Goal: Task Accomplishment & Management: Manage account settings

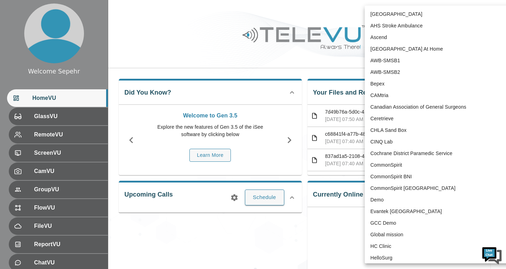
click at [418, 15] on body "Welcome Sepehr HomeVU GlassVU RemoteVU ScreenVU CamVU GroupVU FlowVU FileVU Rep…" at bounding box center [253, 233] width 506 height 467
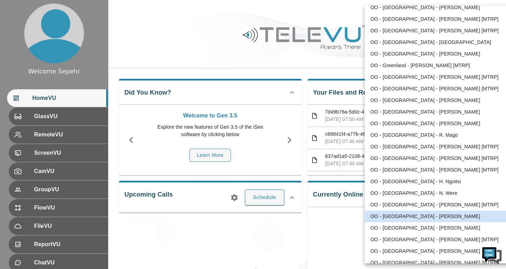
scroll to position [888, 0]
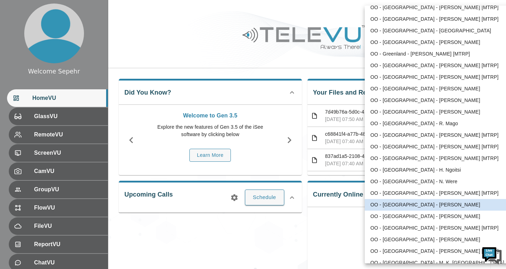
click at [404, 99] on li "OO - [GEOGRAPHIC_DATA] - [PERSON_NAME]" at bounding box center [438, 101] width 146 height 12
type input "210"
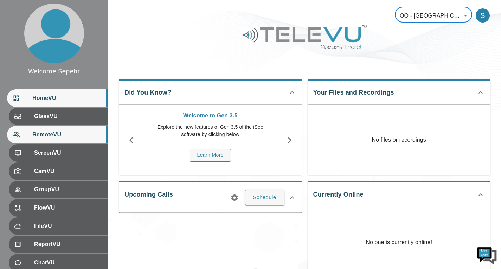
click at [68, 129] on div "RemoteVU" at bounding box center [57, 135] width 101 height 18
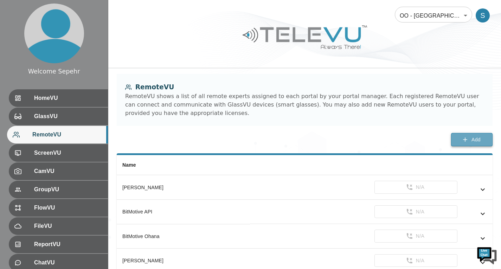
click at [455, 136] on button "Add" at bounding box center [471, 140] width 41 height 14
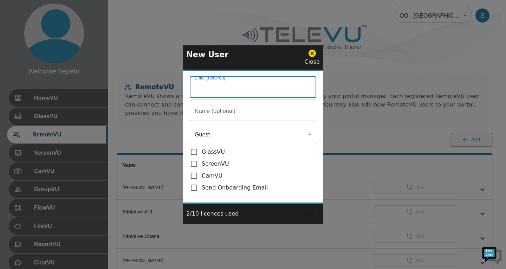
click at [270, 91] on input "Email (required)" at bounding box center [253, 88] width 126 height 20
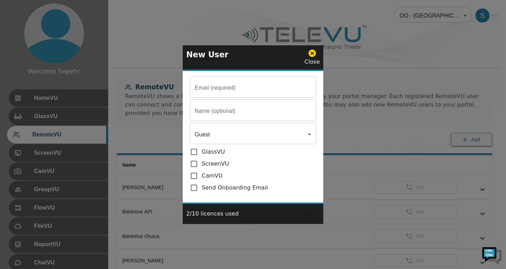
click at [250, 86] on input "Email (required)" at bounding box center [253, 88] width 126 height 20
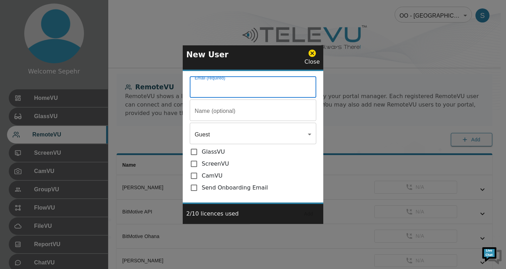
paste input "mailto:[EMAIL_ADDRESS][DOMAIN_NAME]"
click at [214, 90] on input "mailto:[EMAIL_ADDRESS][DOMAIN_NAME]" at bounding box center [253, 88] width 126 height 20
type input "[EMAIL_ADDRESS][DOMAIN_NAME]"
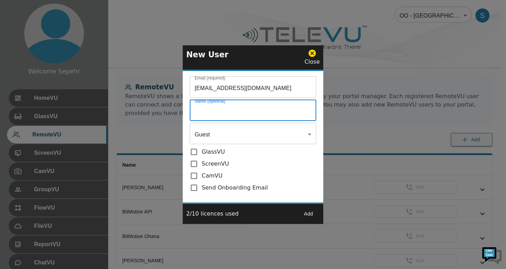
click at [210, 111] on input "Email (required)" at bounding box center [253, 111] width 126 height 20
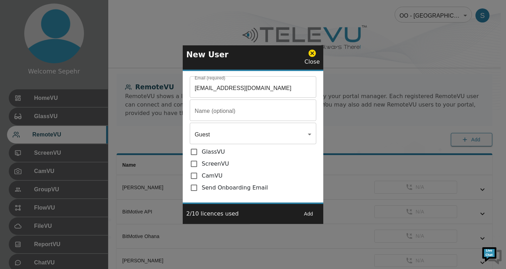
click at [277, 98] on input "Email (required)" at bounding box center [253, 88] width 126 height 20
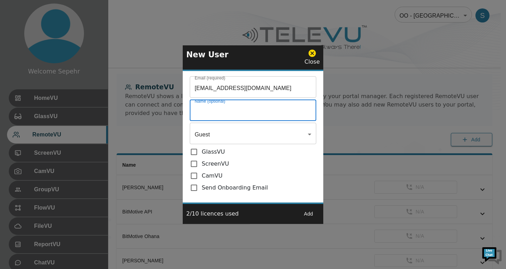
paste input "[PERSON_NAME]"
type input "[PERSON_NAME]"
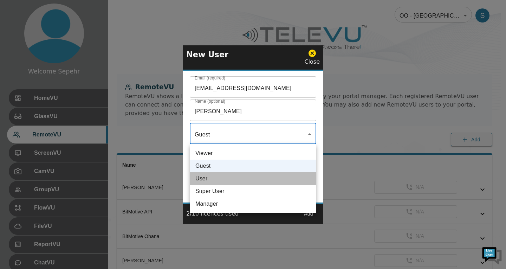
click at [215, 181] on li "User" at bounding box center [253, 178] width 126 height 13
type input "User"
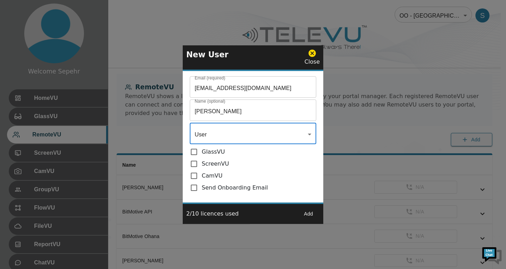
click at [206, 187] on p "Send Onboarding Email" at bounding box center [235, 187] width 66 height 8
click at [195, 187] on input "checkbox" at bounding box center [196, 187] width 12 height 8
checkbox input "true"
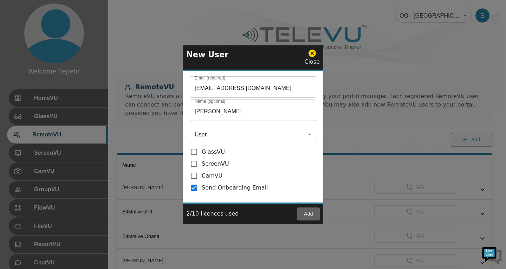
click at [307, 213] on button "Add" at bounding box center [308, 213] width 22 height 13
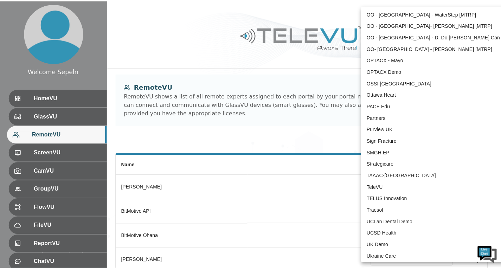
scroll to position [1418, 0]
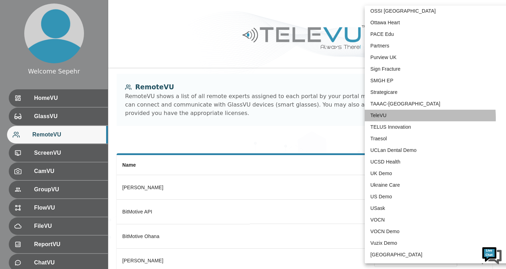
click at [382, 118] on li "TeleVU" at bounding box center [438, 116] width 146 height 12
type input "1"
